Goal: Task Accomplishment & Management: Complete application form

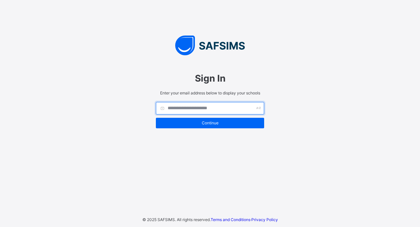
click at [210, 110] on input "text" at bounding box center [210, 108] width 108 height 12
click at [287, 85] on div "Sign In Enter your email address below to display your schools Continue © 2025 …" at bounding box center [210, 113] width 420 height 227
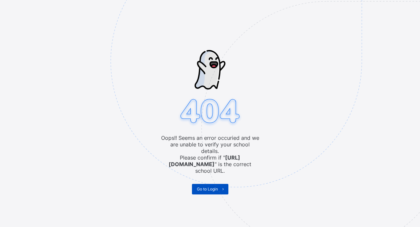
click at [213, 186] on span "Go to Login" at bounding box center [207, 188] width 21 height 5
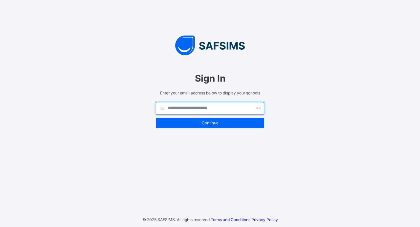
click at [216, 109] on input "text" at bounding box center [210, 108] width 108 height 12
type input "*"
